Goal: Navigation & Orientation: Find specific page/section

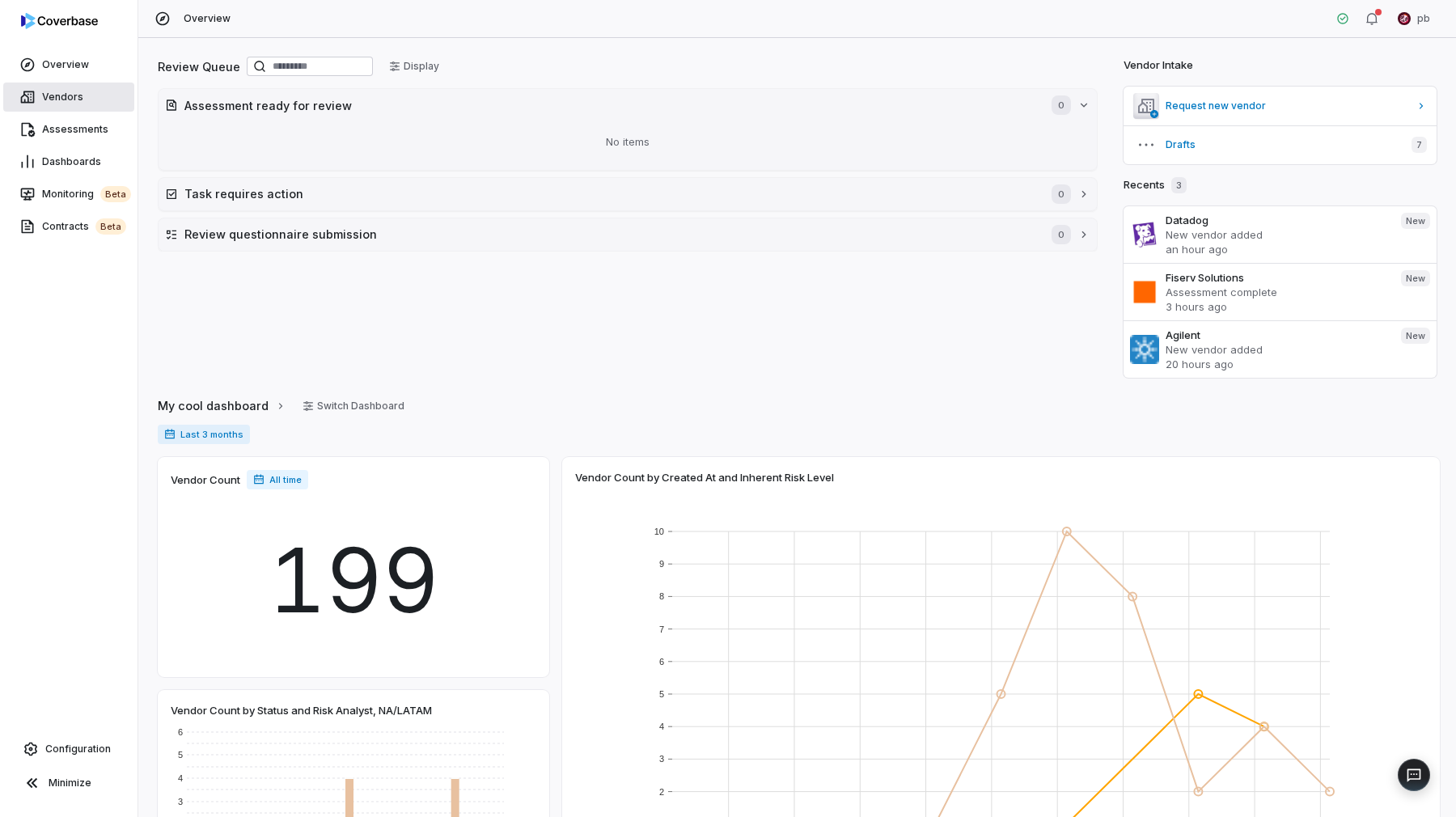
click at [81, 94] on link "Vendors" at bounding box center [69, 97] width 131 height 29
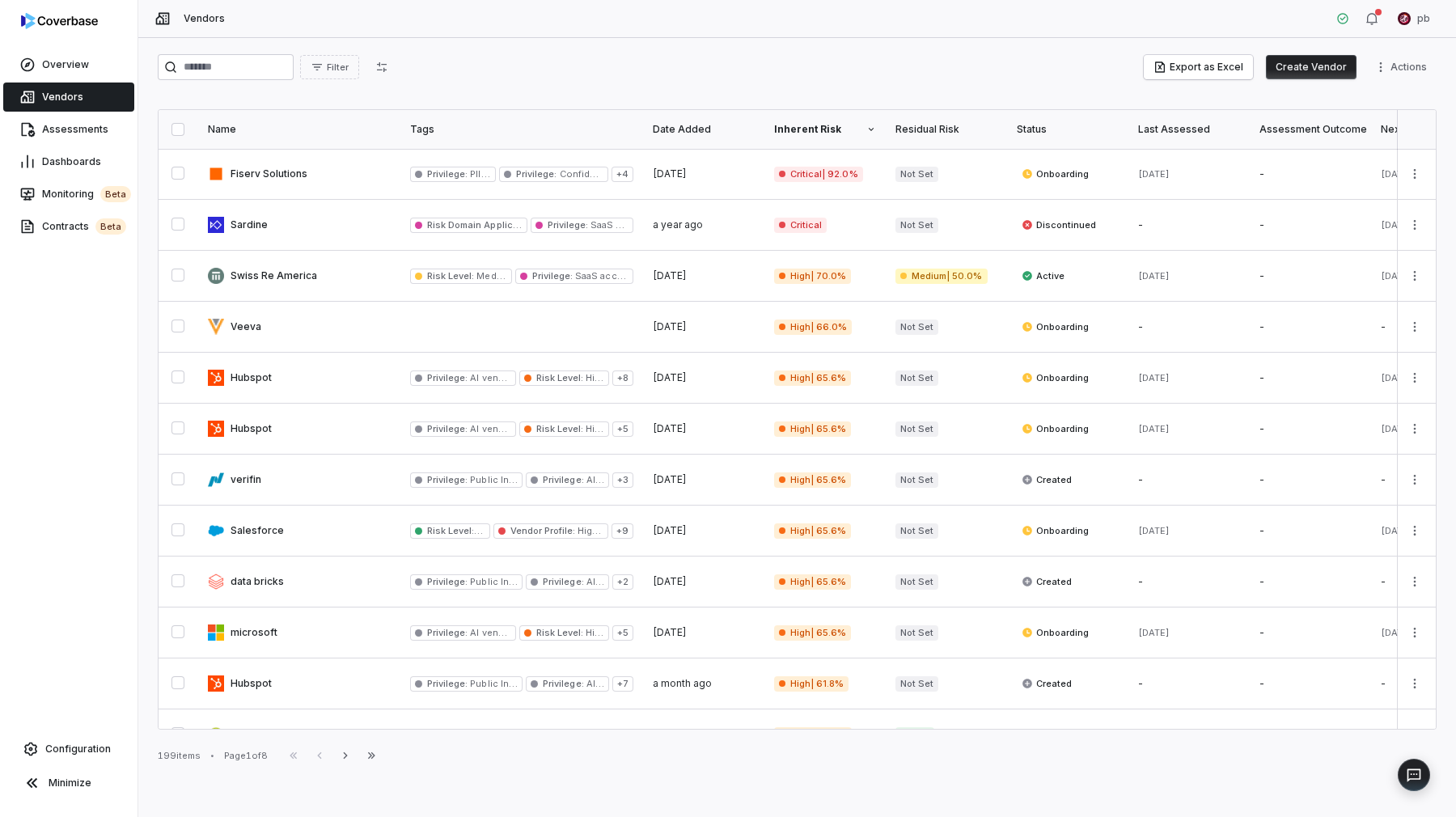
click at [385, 758] on div "199 items • Page 1 of 8 First Page Previous Next Last Page" at bounding box center [797, 755] width 1279 height 19
click at [369, 754] on icon "button" at bounding box center [371, 755] width 13 height 13
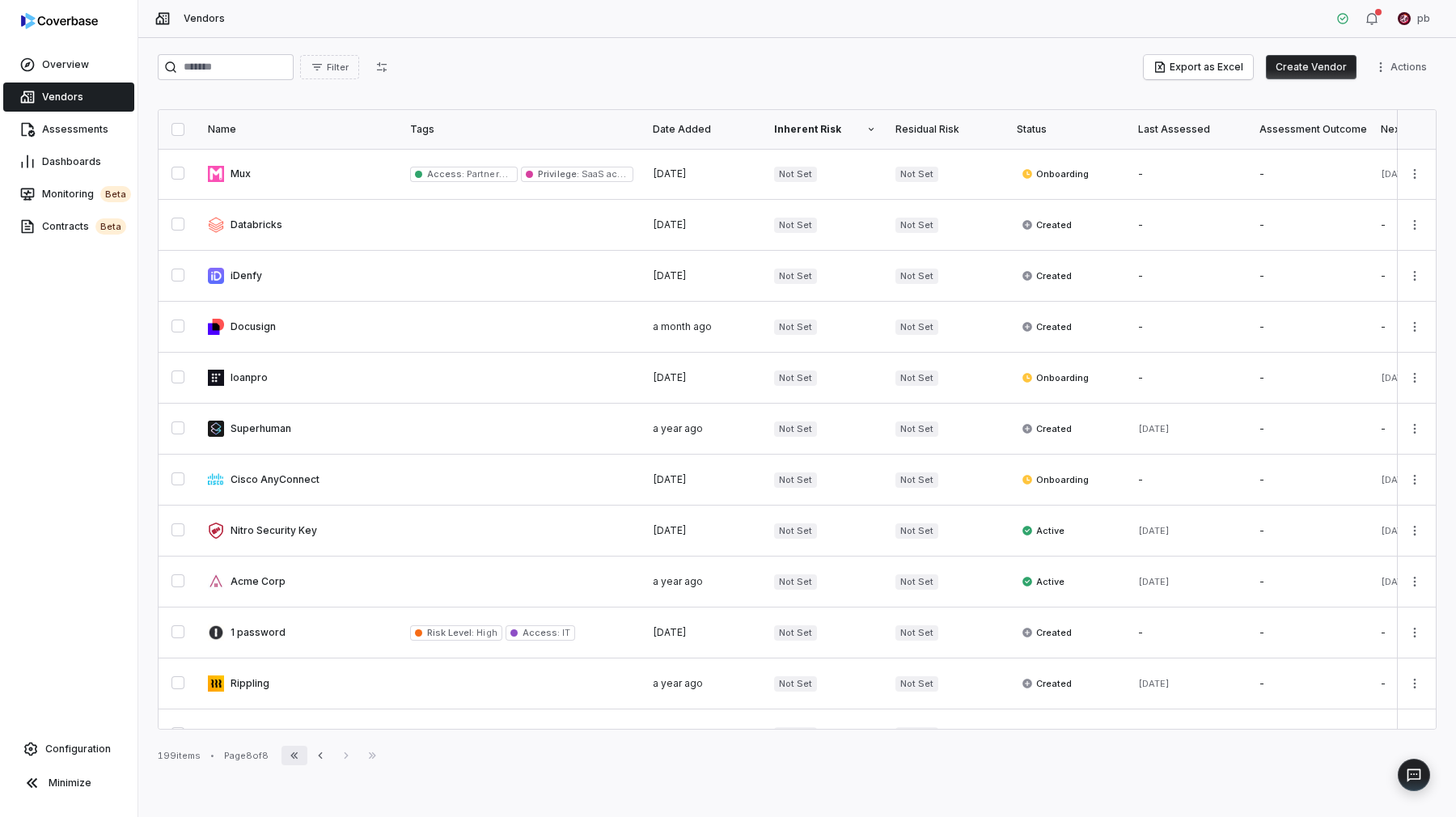
click at [297, 760] on icon "button" at bounding box center [294, 755] width 13 height 13
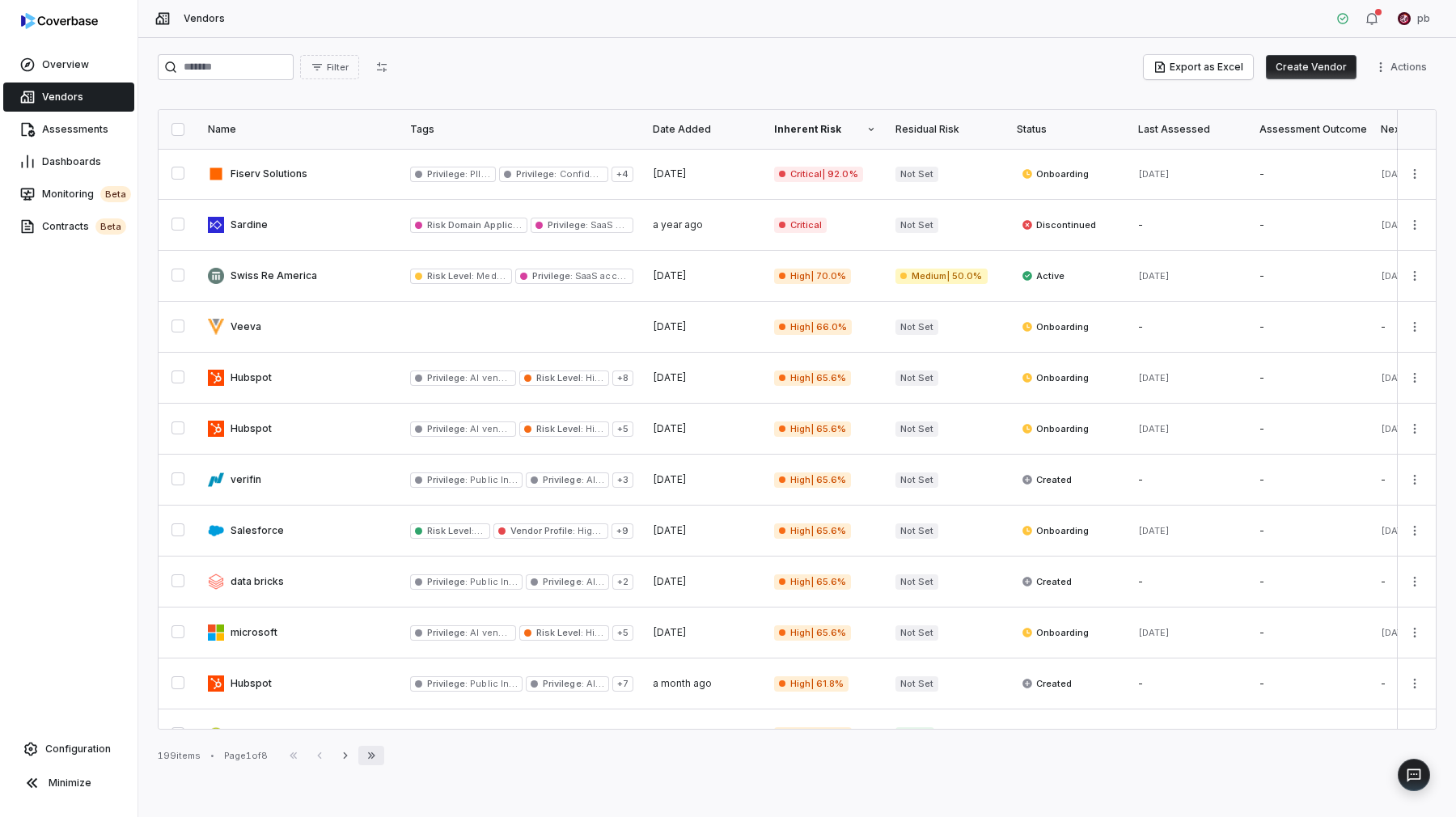
click at [385, 763] on button "Last Page" at bounding box center [371, 755] width 26 height 19
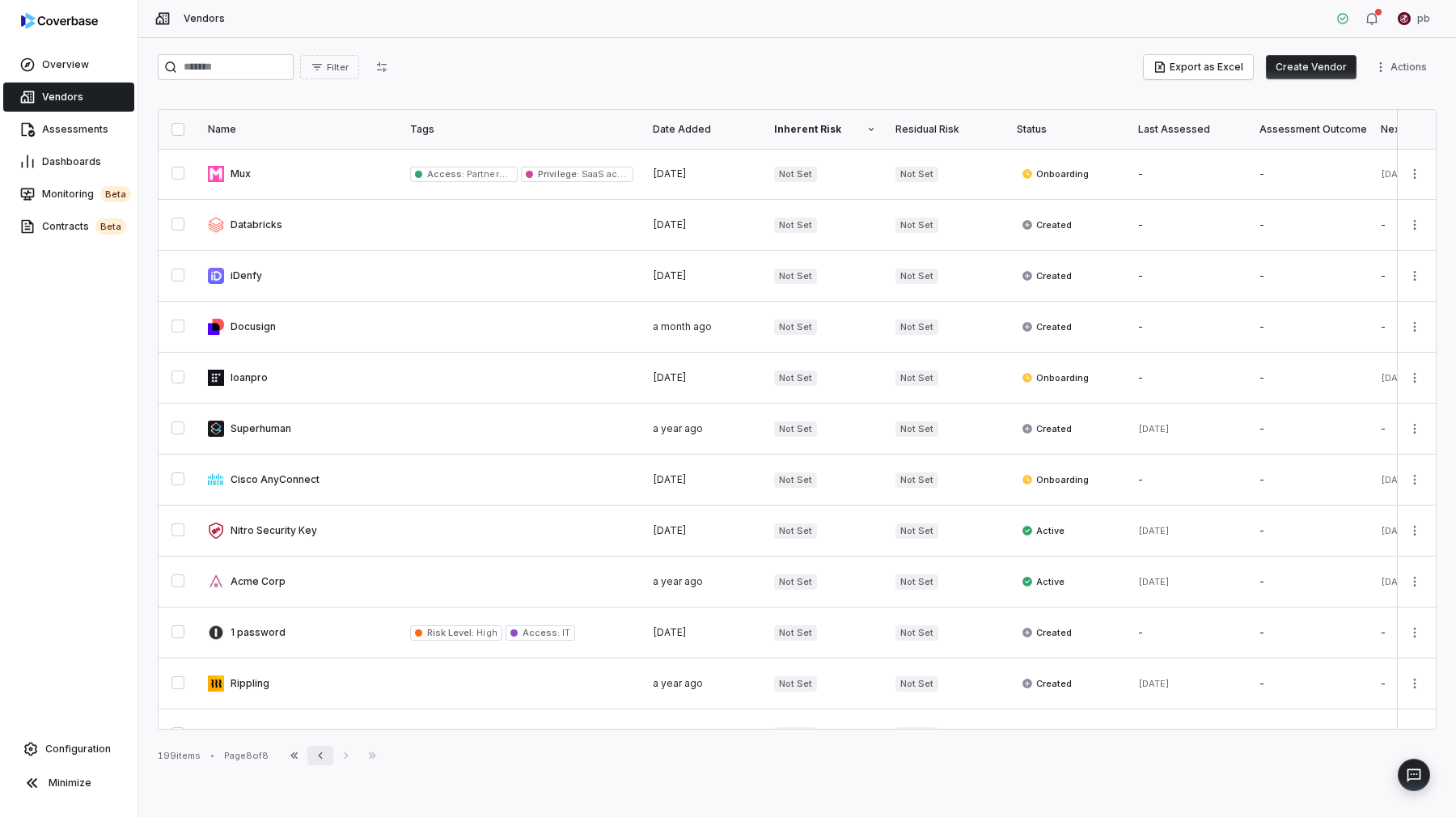
click at [321, 764] on button "Previous" at bounding box center [320, 755] width 26 height 19
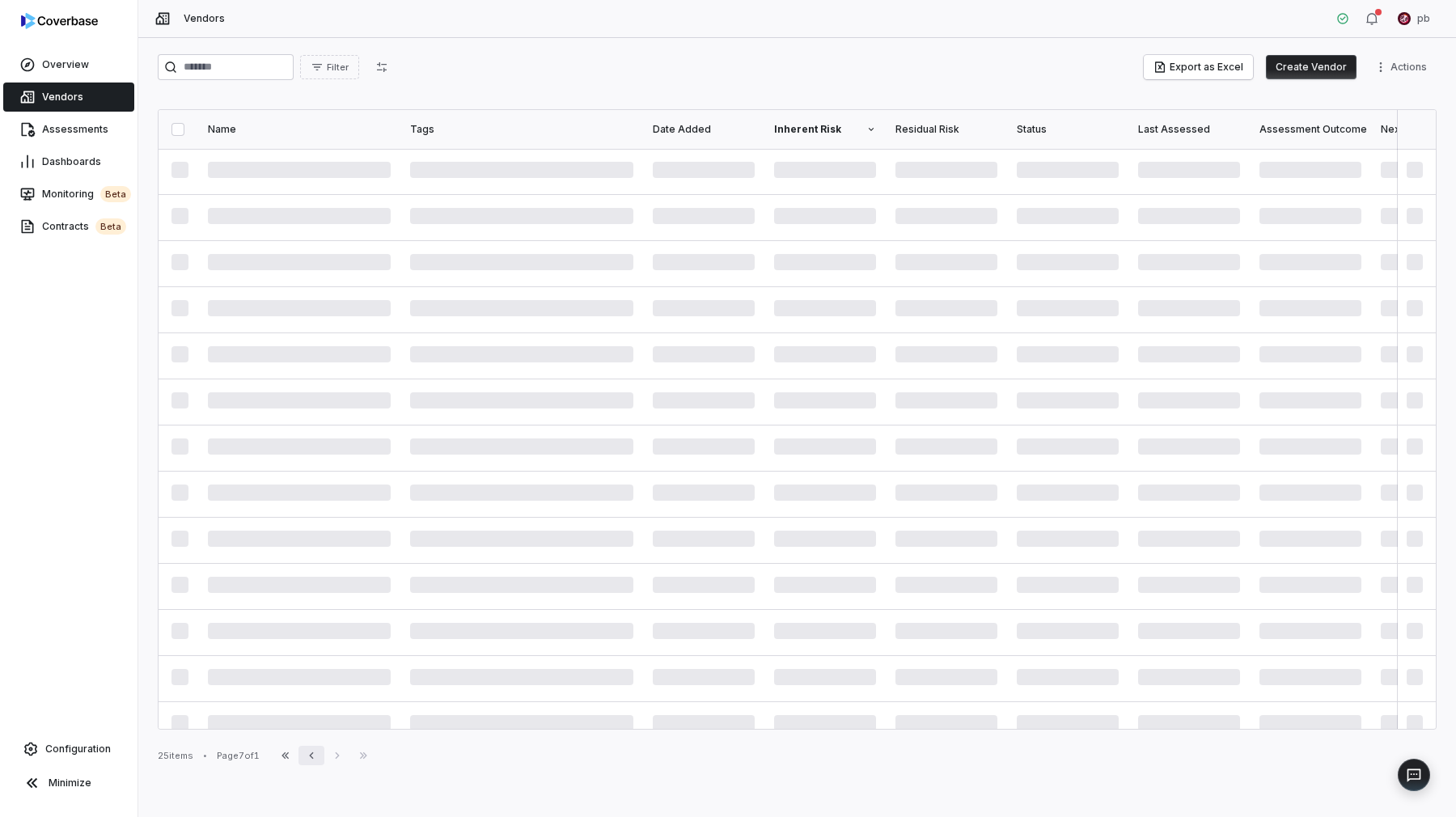
click at [321, 764] on button "Previous" at bounding box center [311, 755] width 26 height 19
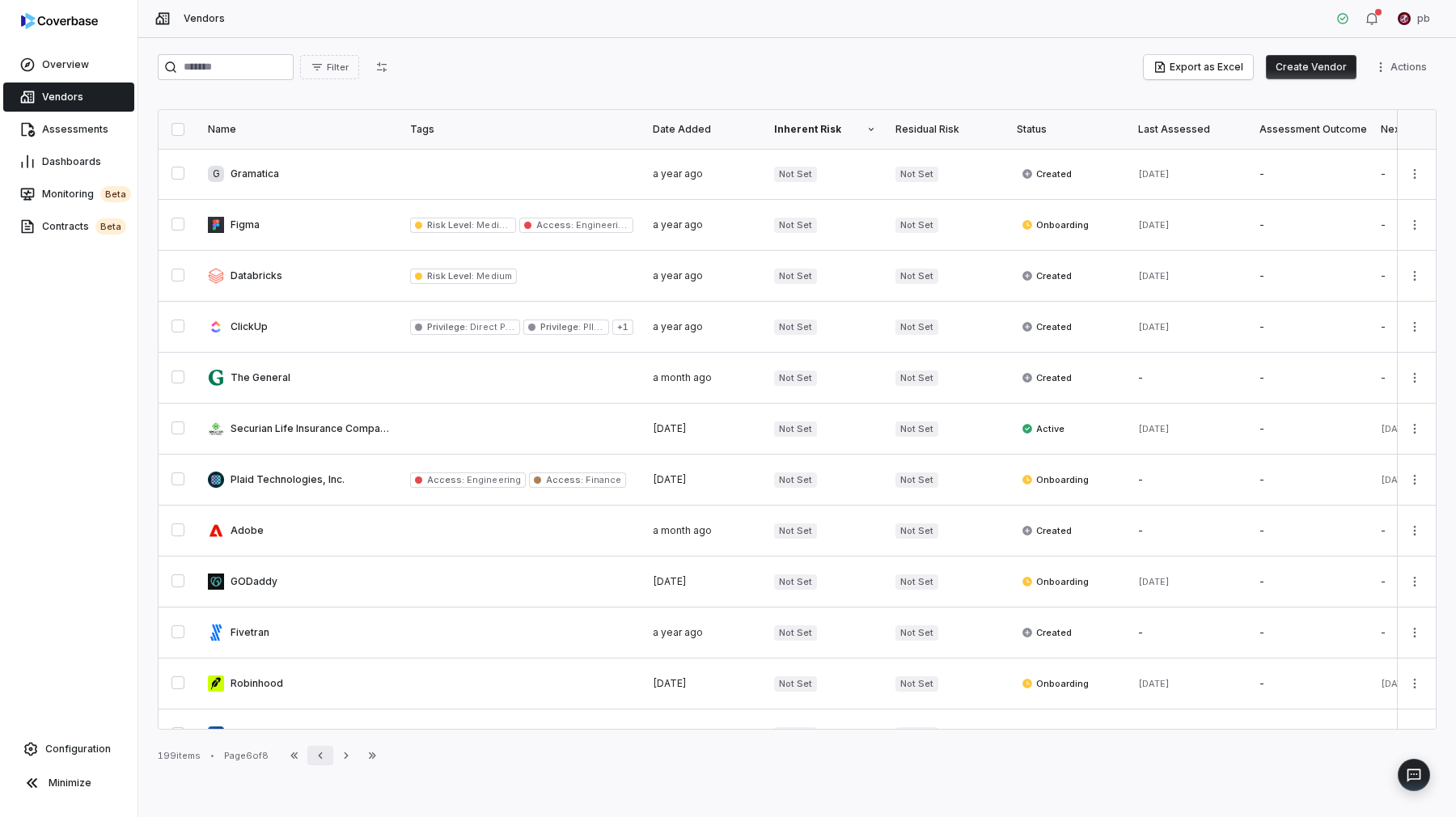
click at [321, 764] on button "Previous" at bounding box center [320, 755] width 26 height 19
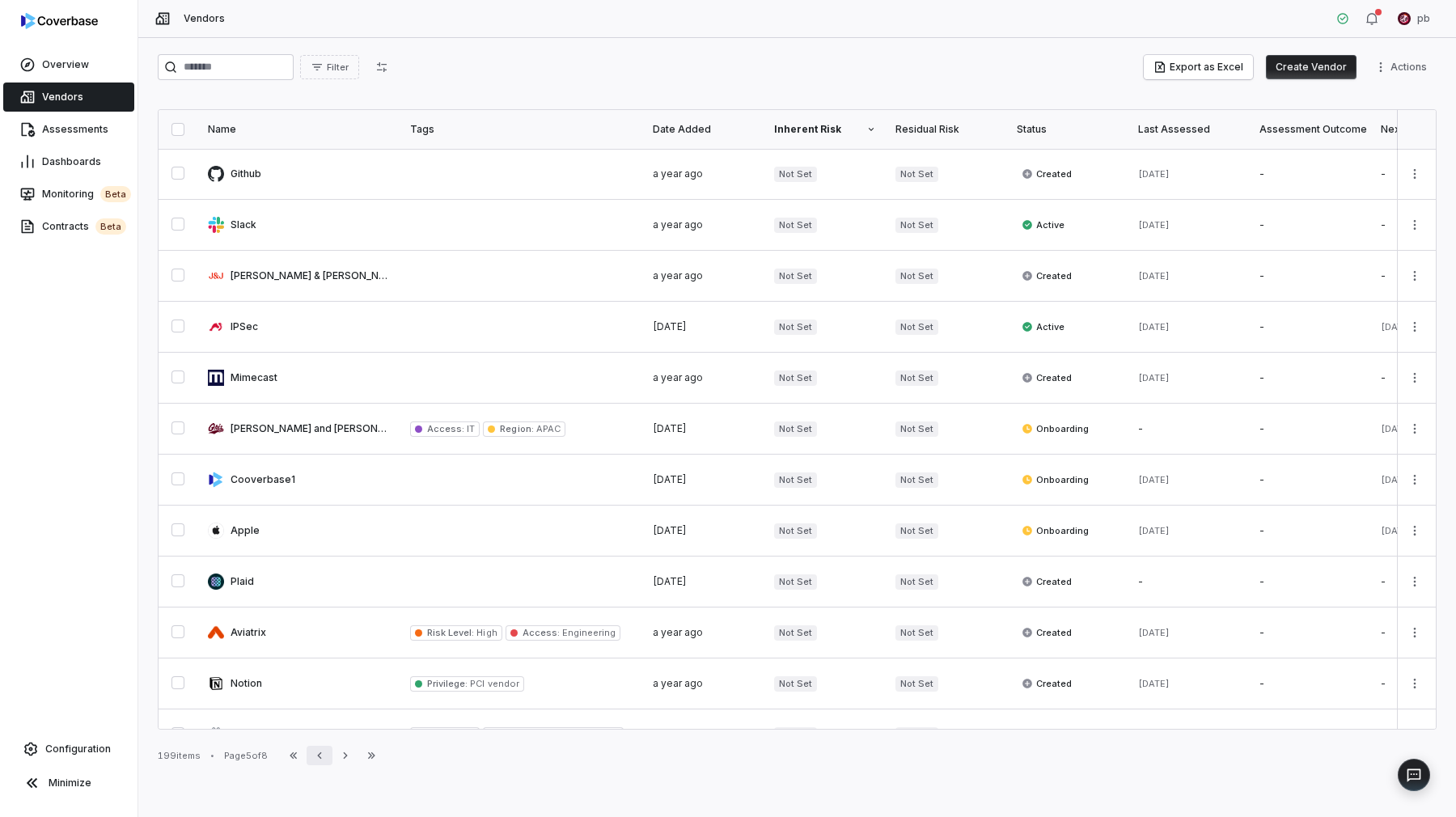
click at [321, 764] on button "Previous" at bounding box center [319, 755] width 26 height 19
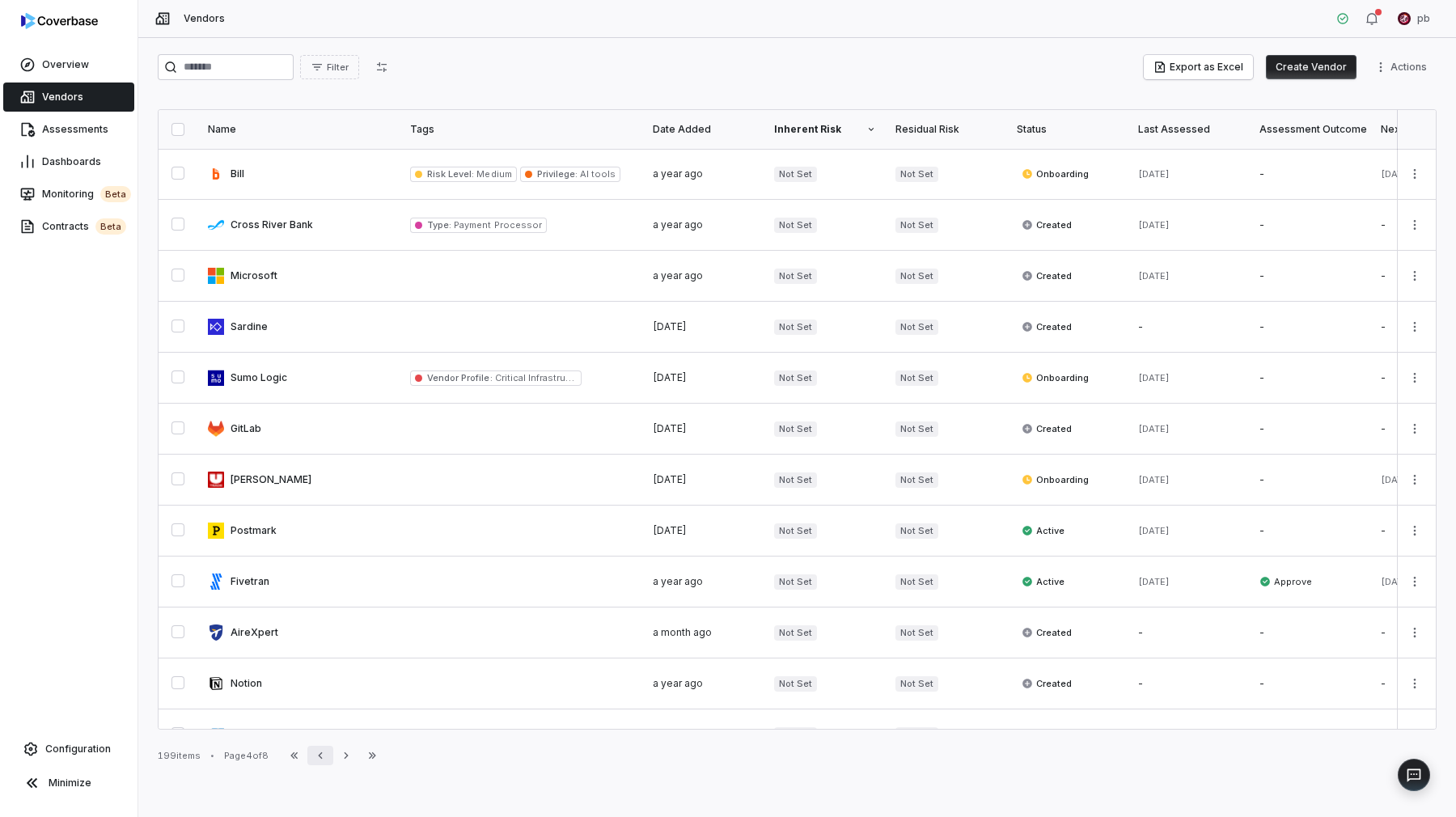
click at [321, 764] on button "Previous" at bounding box center [320, 755] width 26 height 19
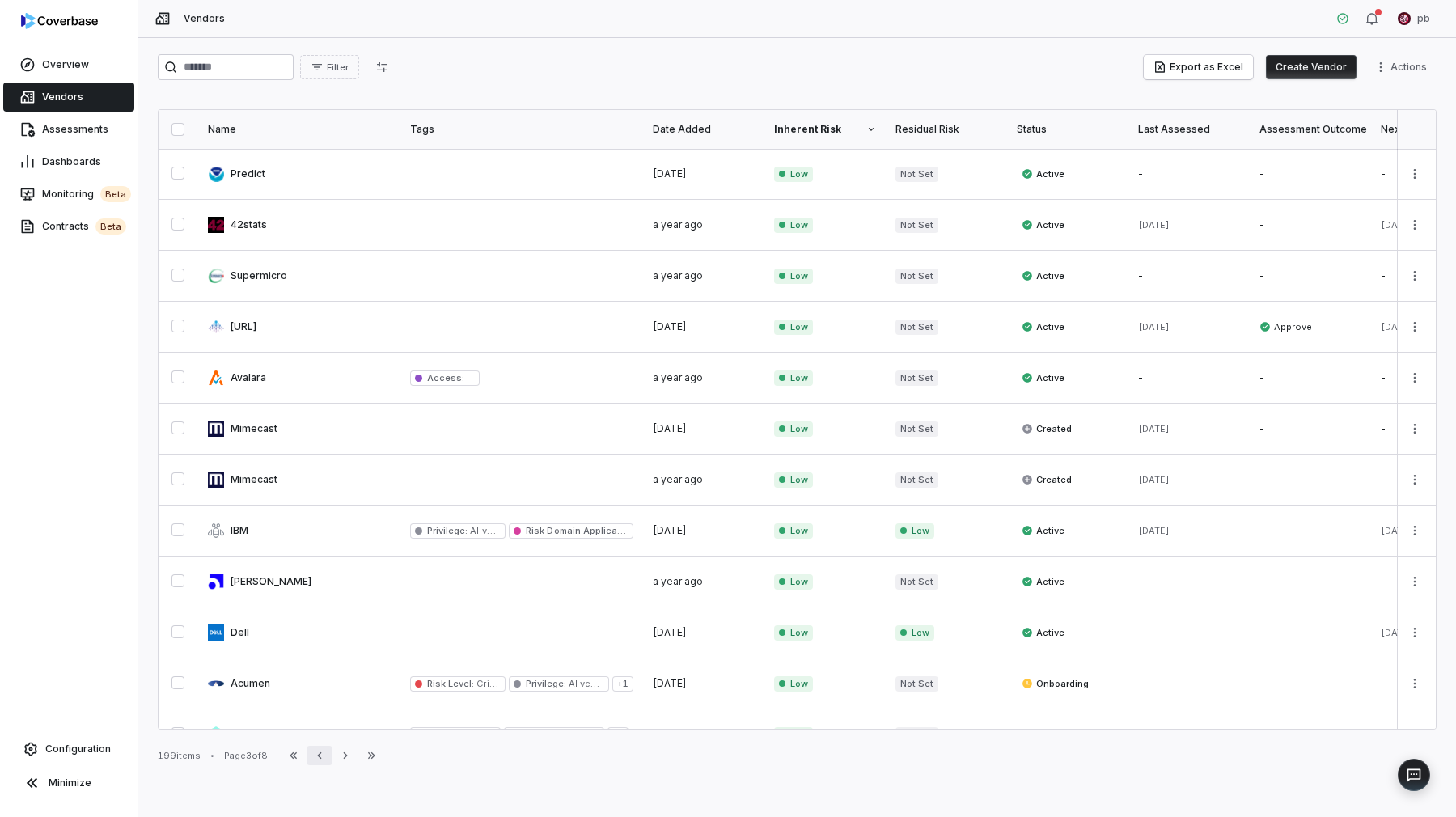
click at [321, 764] on button "Previous" at bounding box center [319, 755] width 26 height 19
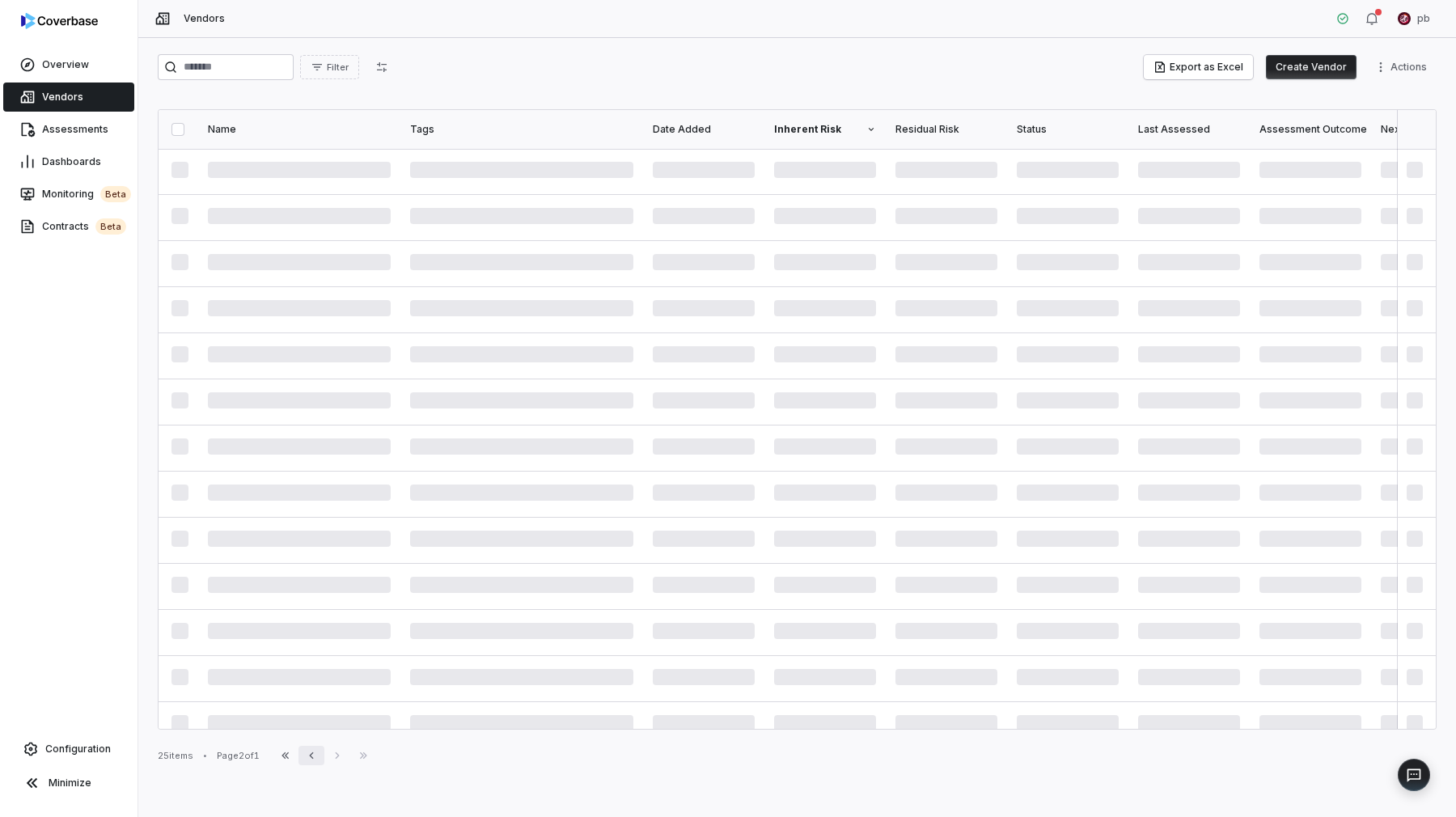
click at [321, 764] on button "Previous" at bounding box center [311, 755] width 26 height 19
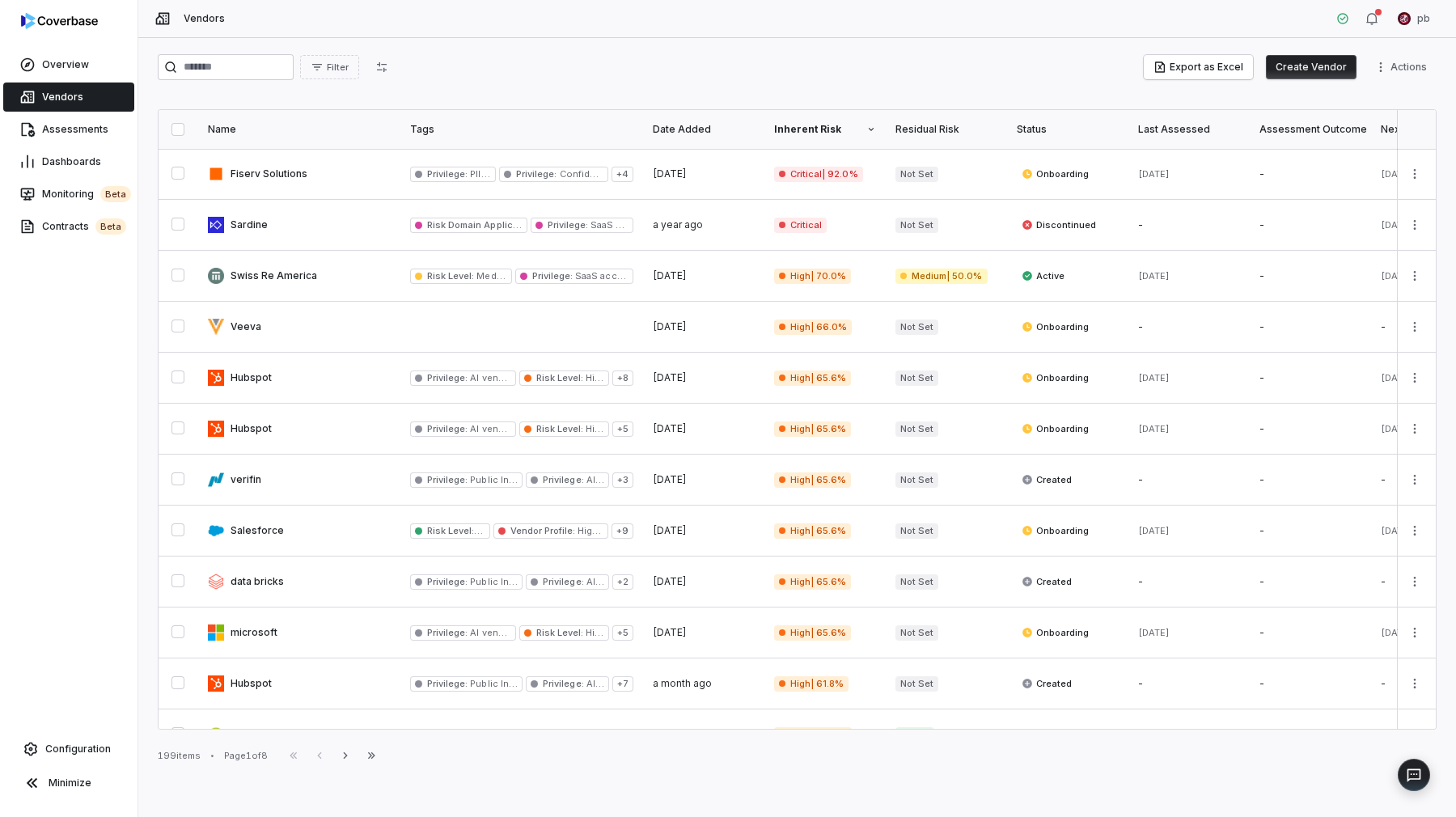
click at [321, 764] on div "First Page Previous Next Last Page" at bounding box center [332, 755] width 104 height 19
click at [1434, 64] on html "Overview Vendors Assessments Dashboards Monitoring beta Contracts beta Configur…" at bounding box center [728, 408] width 1456 height 817
click at [1432, 68] on html "Overview Vendors Assessments Dashboards Monitoring beta Contracts beta Configur…" at bounding box center [728, 408] width 1456 height 817
